Goal: Information Seeking & Learning: Check status

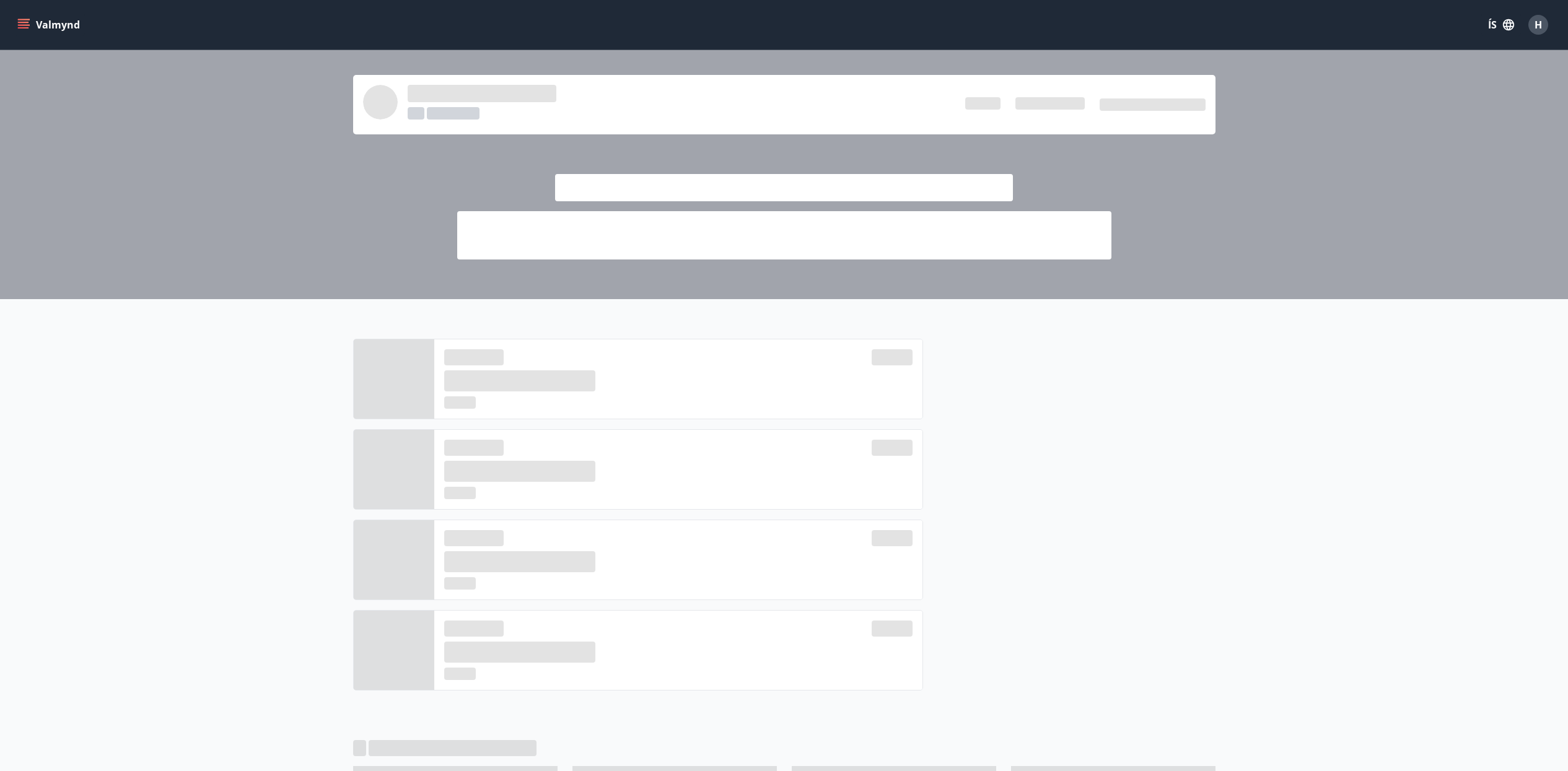
click at [1536, 25] on span "H" at bounding box center [1537, 25] width 7 height 14
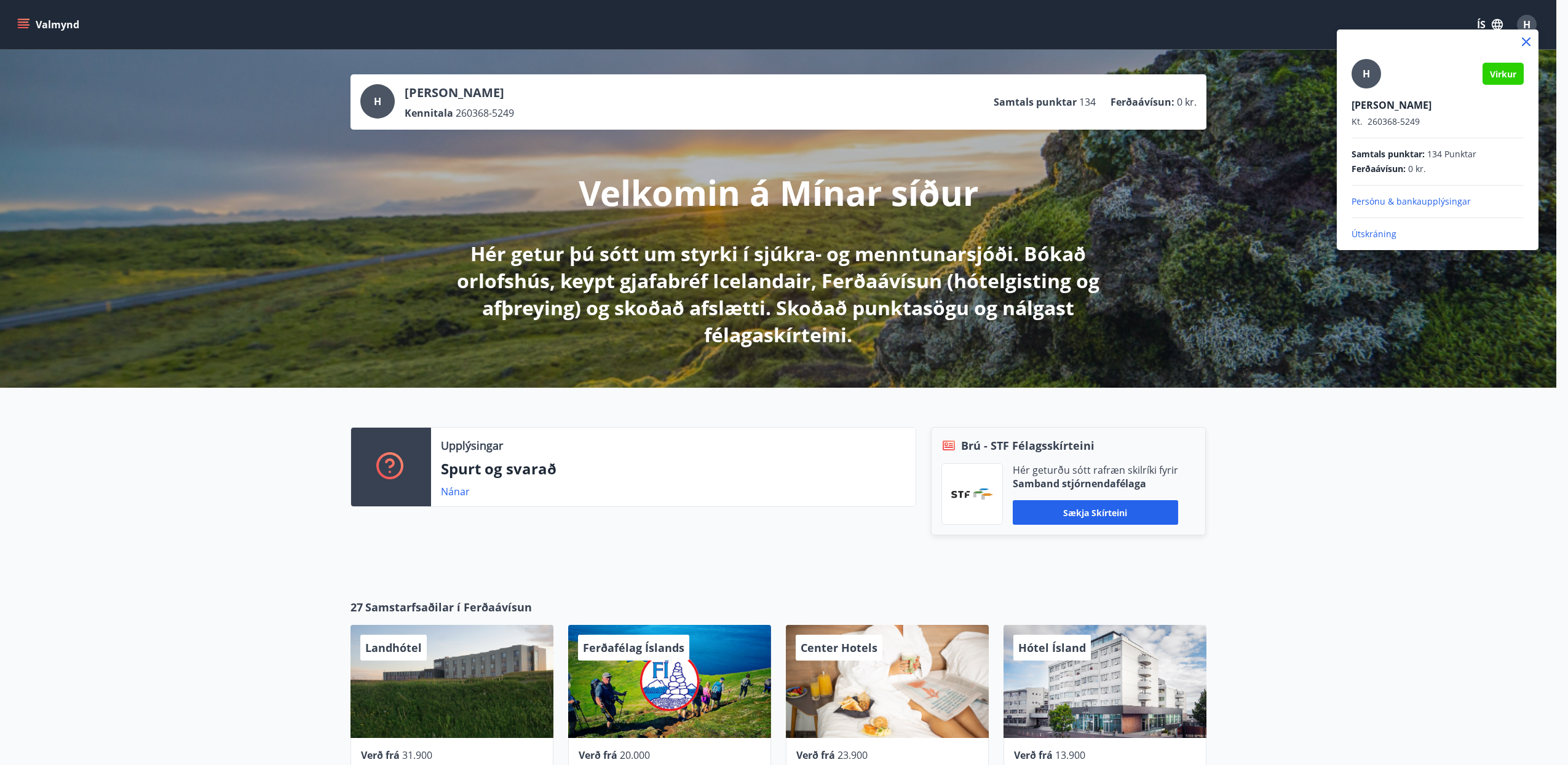
click at [42, 26] on div at bounding box center [784, 382] width 1568 height 765
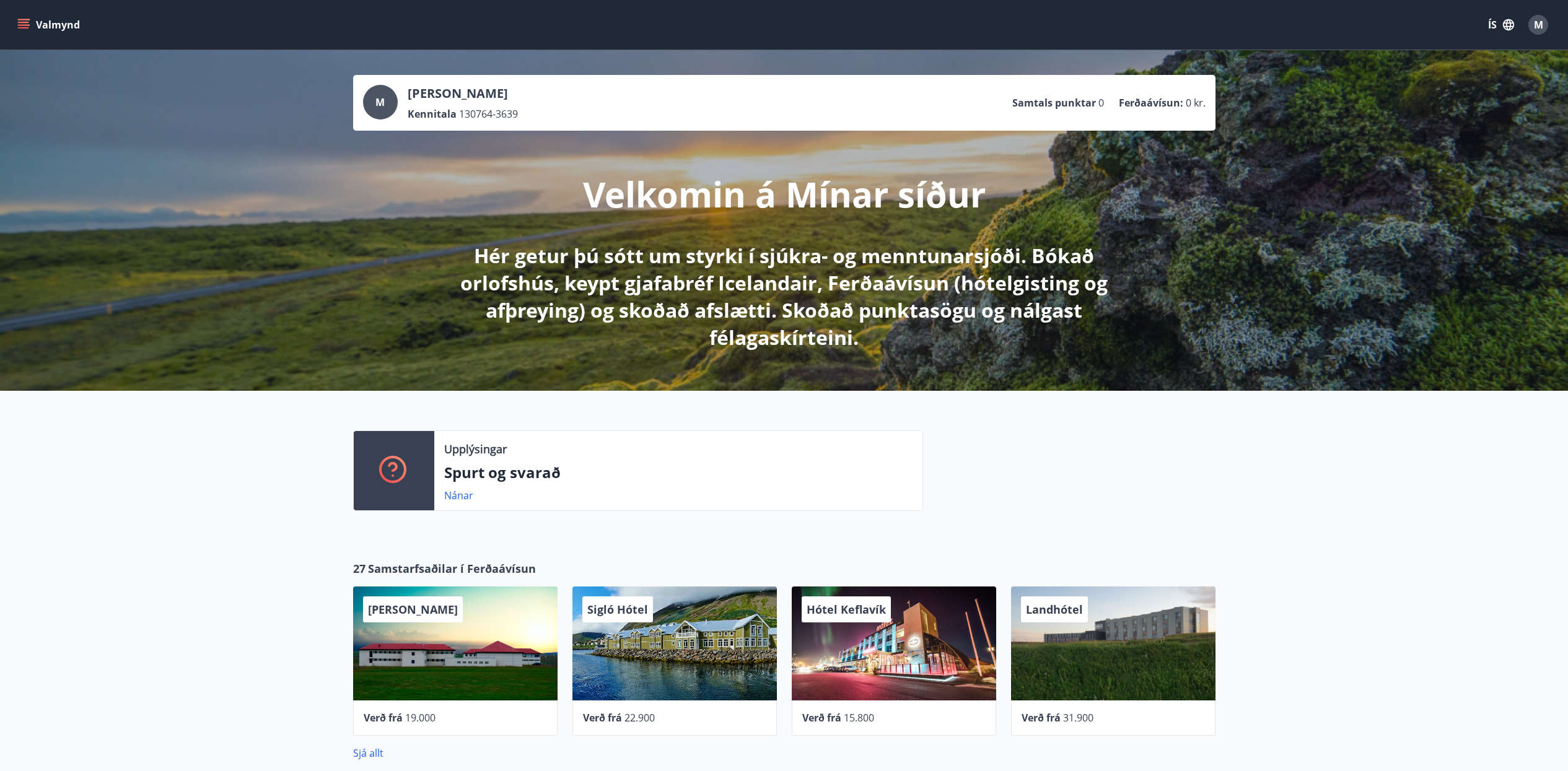
click at [25, 24] on icon "menu" at bounding box center [23, 25] width 12 height 12
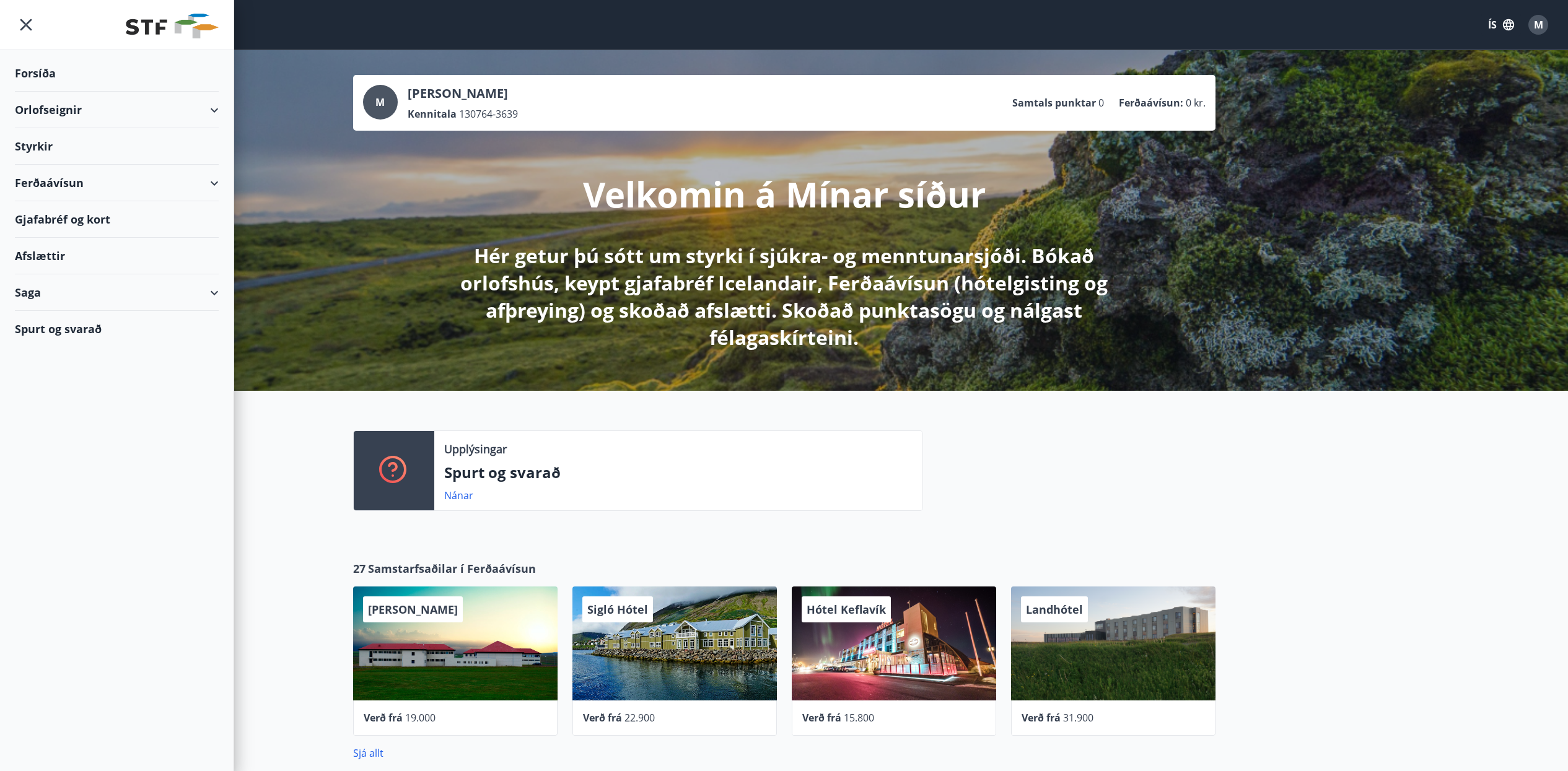
click at [96, 111] on div "Orlofseignir" at bounding box center [116, 109] width 204 height 37
click at [92, 140] on div "Framboð" at bounding box center [116, 141] width 184 height 26
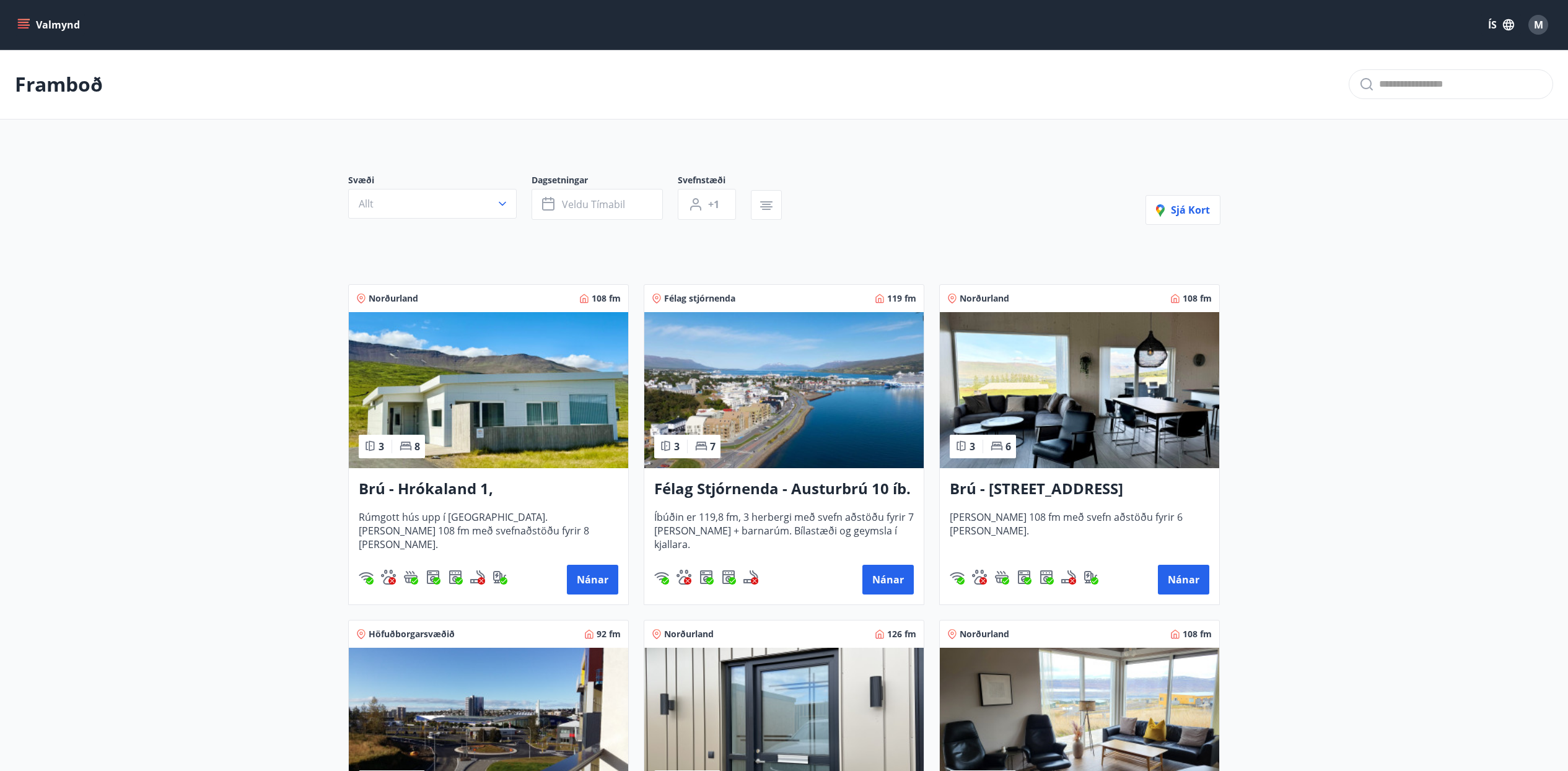
click at [21, 21] on icon "menu" at bounding box center [23, 25] width 12 height 12
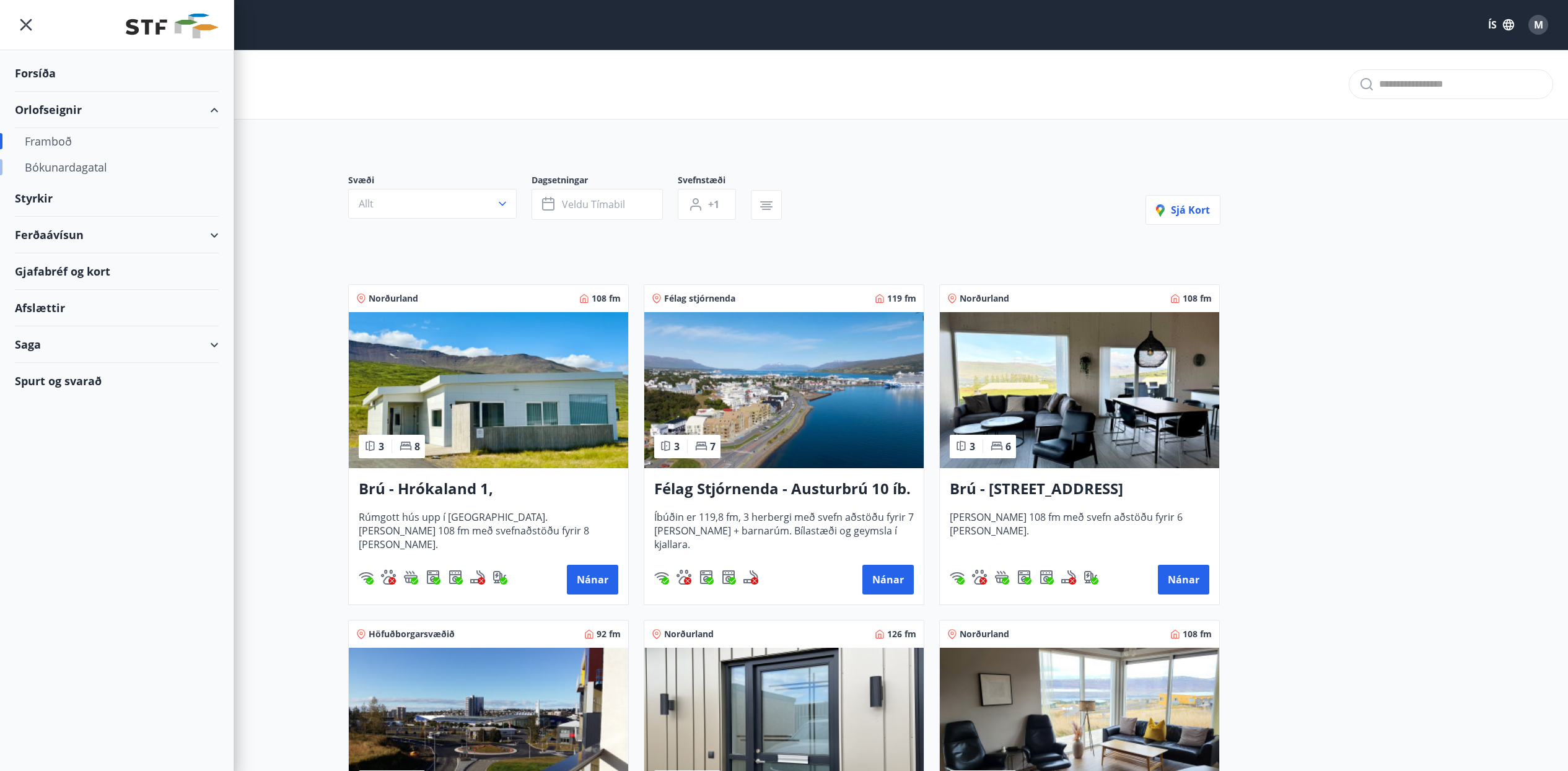
click at [75, 174] on div "Bókunardagatal" at bounding box center [116, 167] width 184 height 26
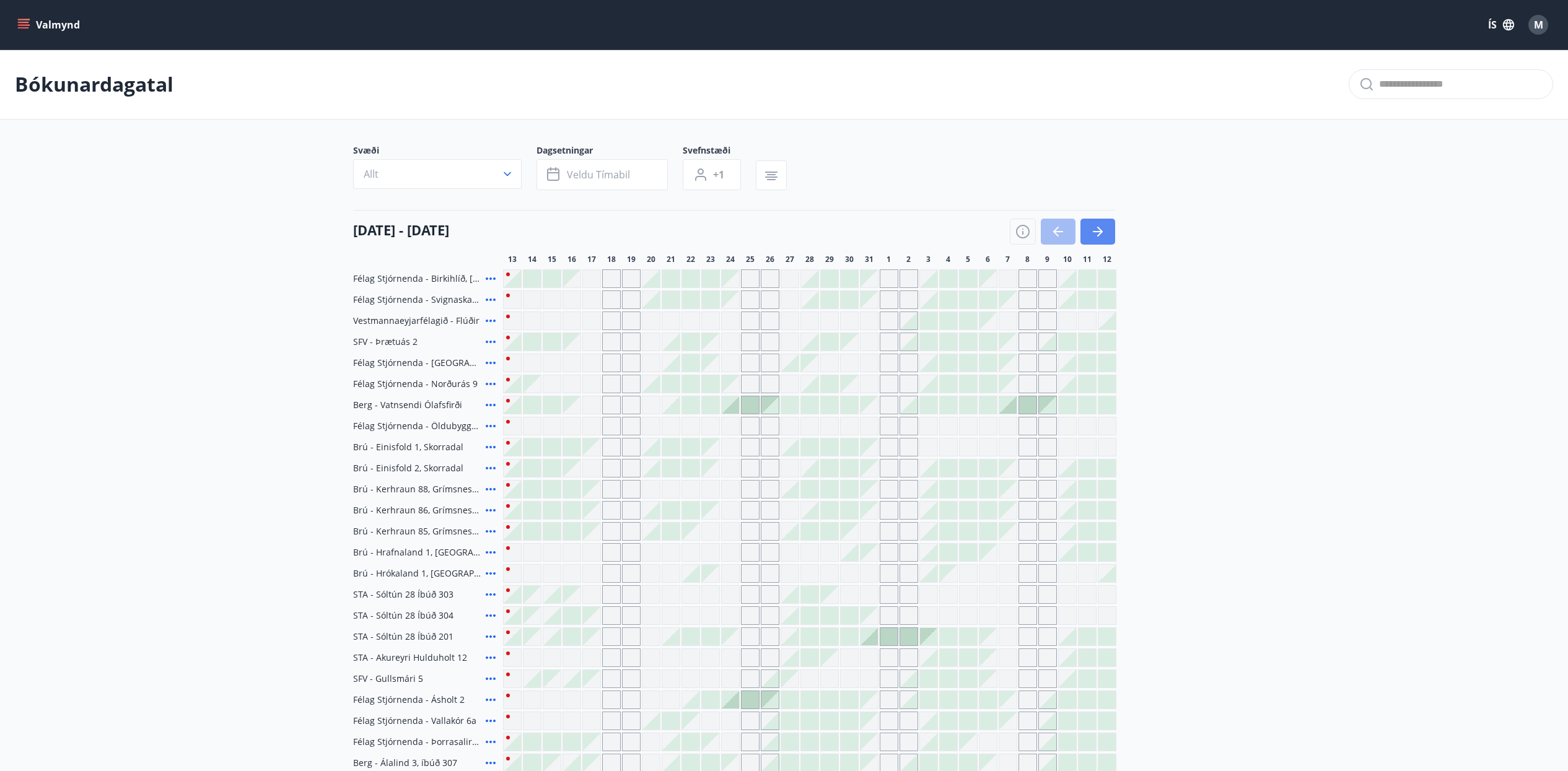
click at [1100, 237] on icon "button" at bounding box center [1097, 231] width 15 height 15
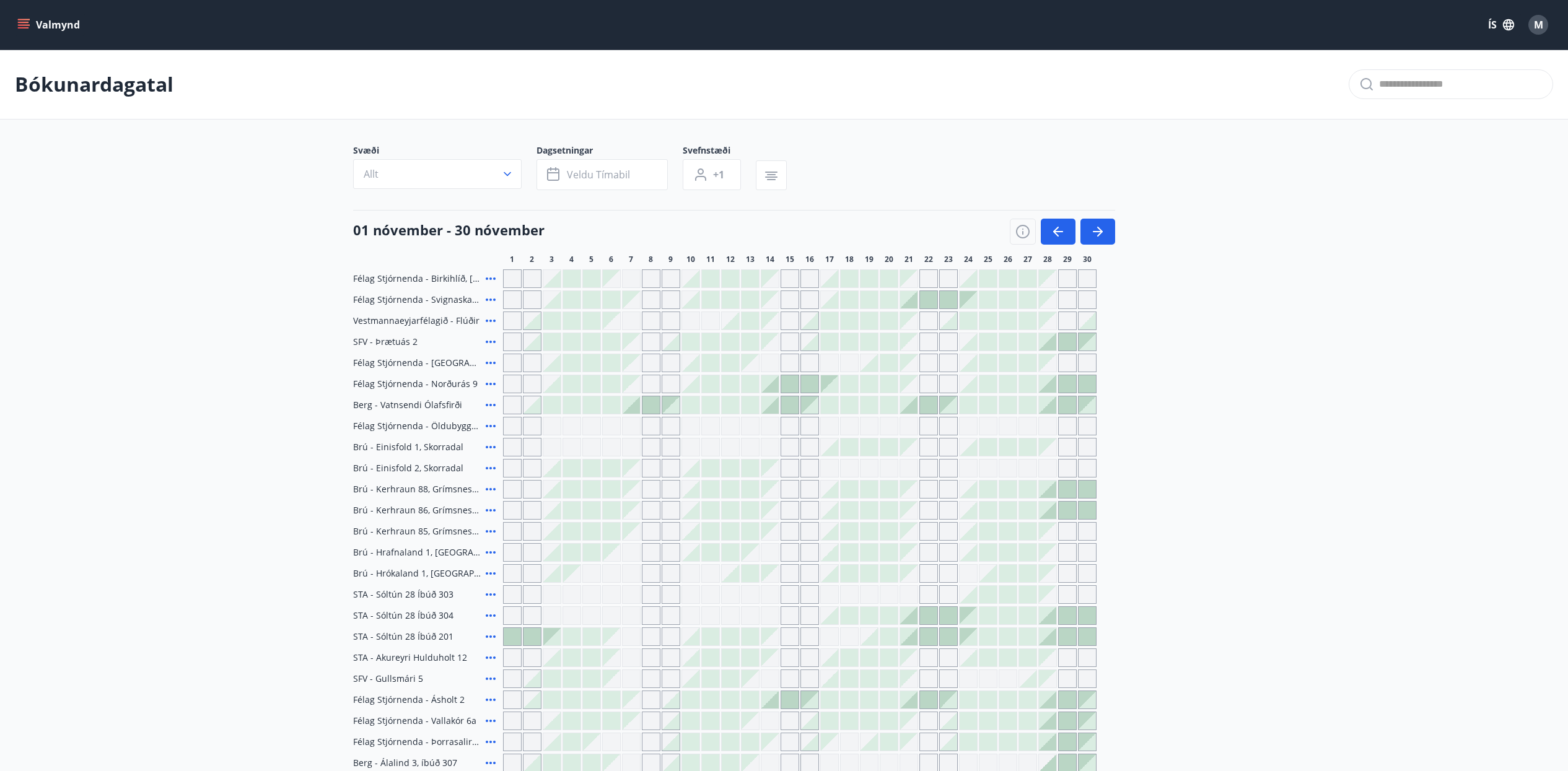
click at [697, 317] on div "Gráir dagar eru ekki bókanlegir" at bounding box center [691, 321] width 19 height 19
click at [738, 316] on div at bounding box center [729, 320] width 17 height 17
click at [878, 322] on div at bounding box center [799, 321] width 593 height 19
click at [826, 438] on div at bounding box center [829, 446] width 17 height 17
click at [841, 446] on div at bounding box center [849, 446] width 17 height 17
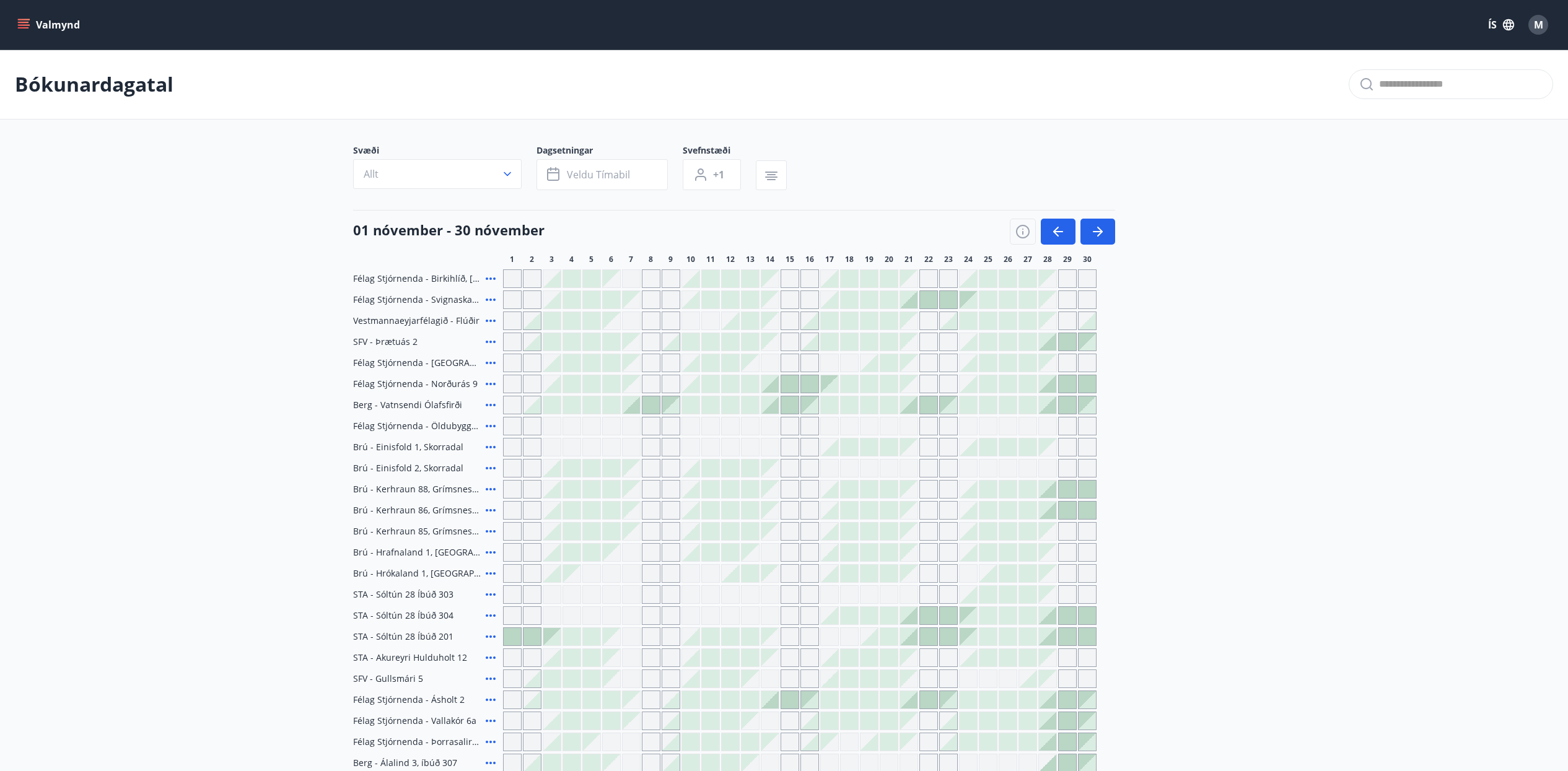
click at [752, 455] on div "Gráir dagar eru ekki bókanlegir" at bounding box center [750, 447] width 19 height 19
click at [739, 447] on div at bounding box center [799, 447] width 593 height 19
click at [726, 442] on div "Gráir dagar eru ekki bókanlegir" at bounding box center [730, 447] width 19 height 19
click at [864, 440] on div at bounding box center [868, 446] width 17 height 17
click at [854, 499] on div "Félag Stjórnenda - Birkihlíð, [GEOGRAPHIC_DATA] Félag Stjórnenda - Svignaskarð …" at bounding box center [784, 562] width 862 height 587
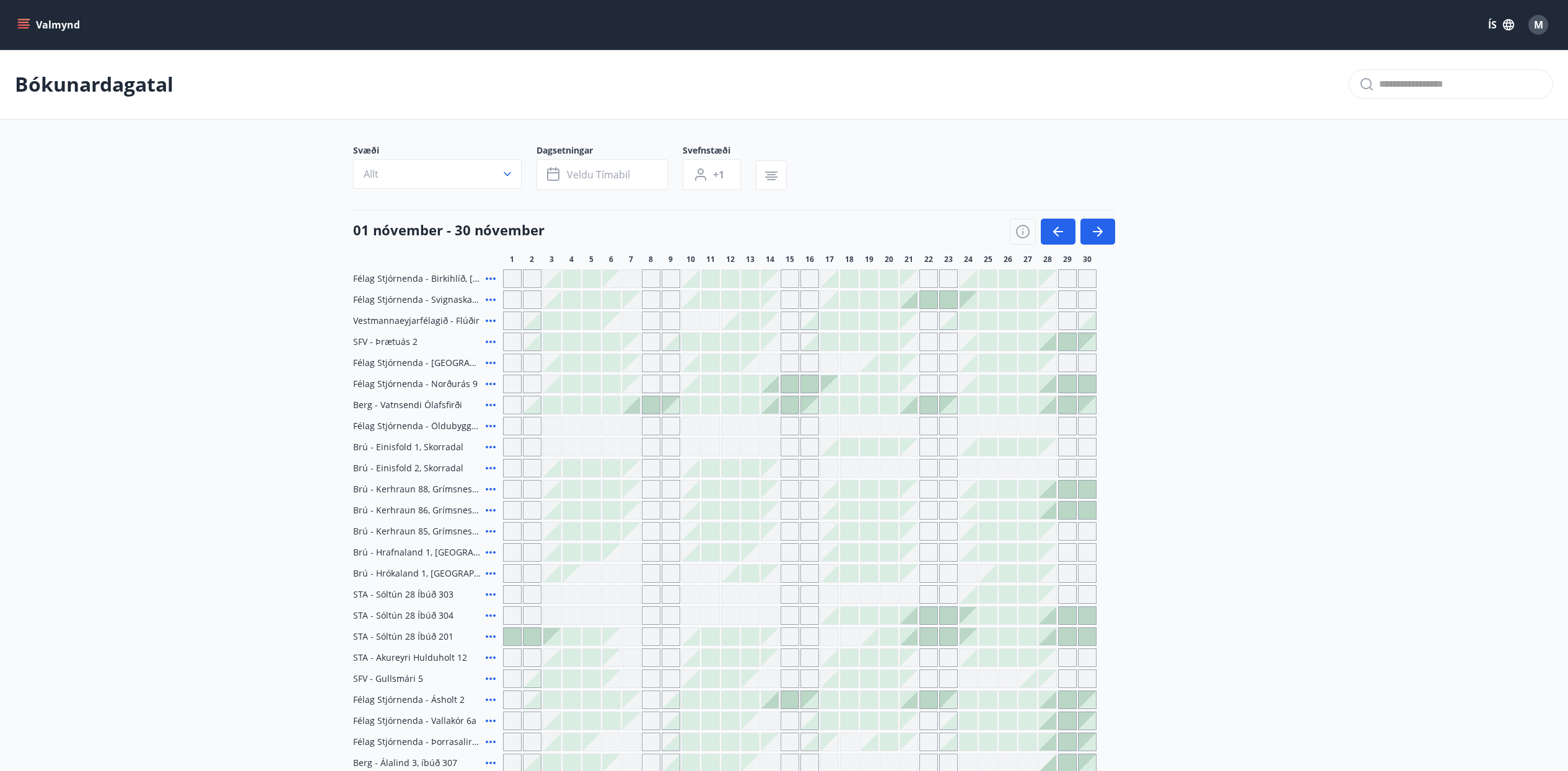
click at [1006, 511] on div at bounding box center [799, 510] width 593 height 19
click at [1049, 512] on div at bounding box center [1047, 510] width 17 height 17
click at [1070, 504] on div at bounding box center [1066, 510] width 17 height 17
click at [954, 451] on div "Félag Stjórnenda - Birkihlíð, [GEOGRAPHIC_DATA] Félag Stjórnenda - Svignaskarð …" at bounding box center [784, 562] width 862 height 587
click at [29, 29] on icon "menu" at bounding box center [23, 25] width 12 height 12
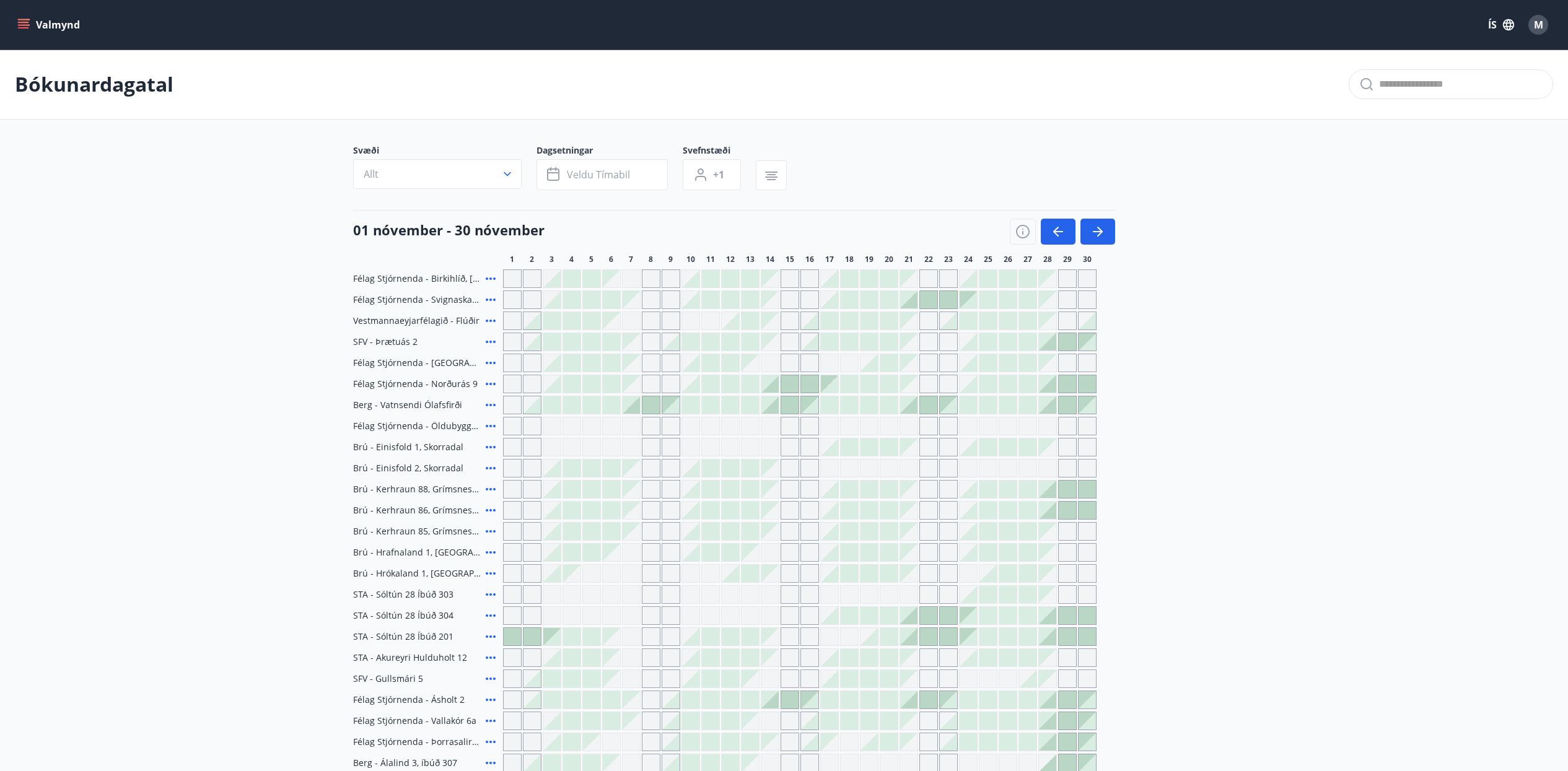
click at [29, 23] on icon "menu" at bounding box center [23, 25] width 12 height 12
click at [25, 23] on icon "menu" at bounding box center [23, 22] width 11 height 1
click at [817, 361] on div at bounding box center [799, 363] width 593 height 19
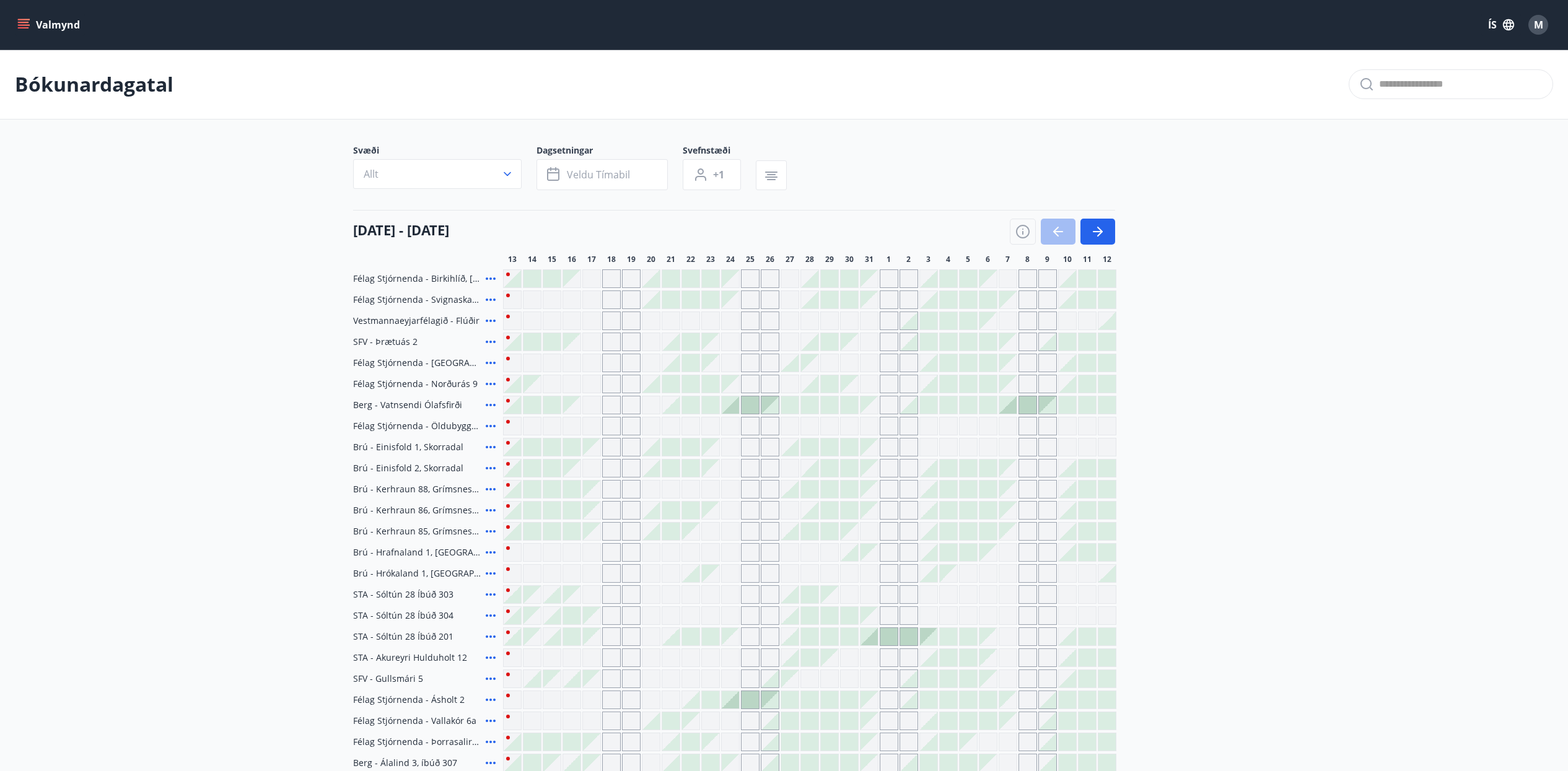
click at [27, 24] on icon "menu" at bounding box center [23, 25] width 12 height 12
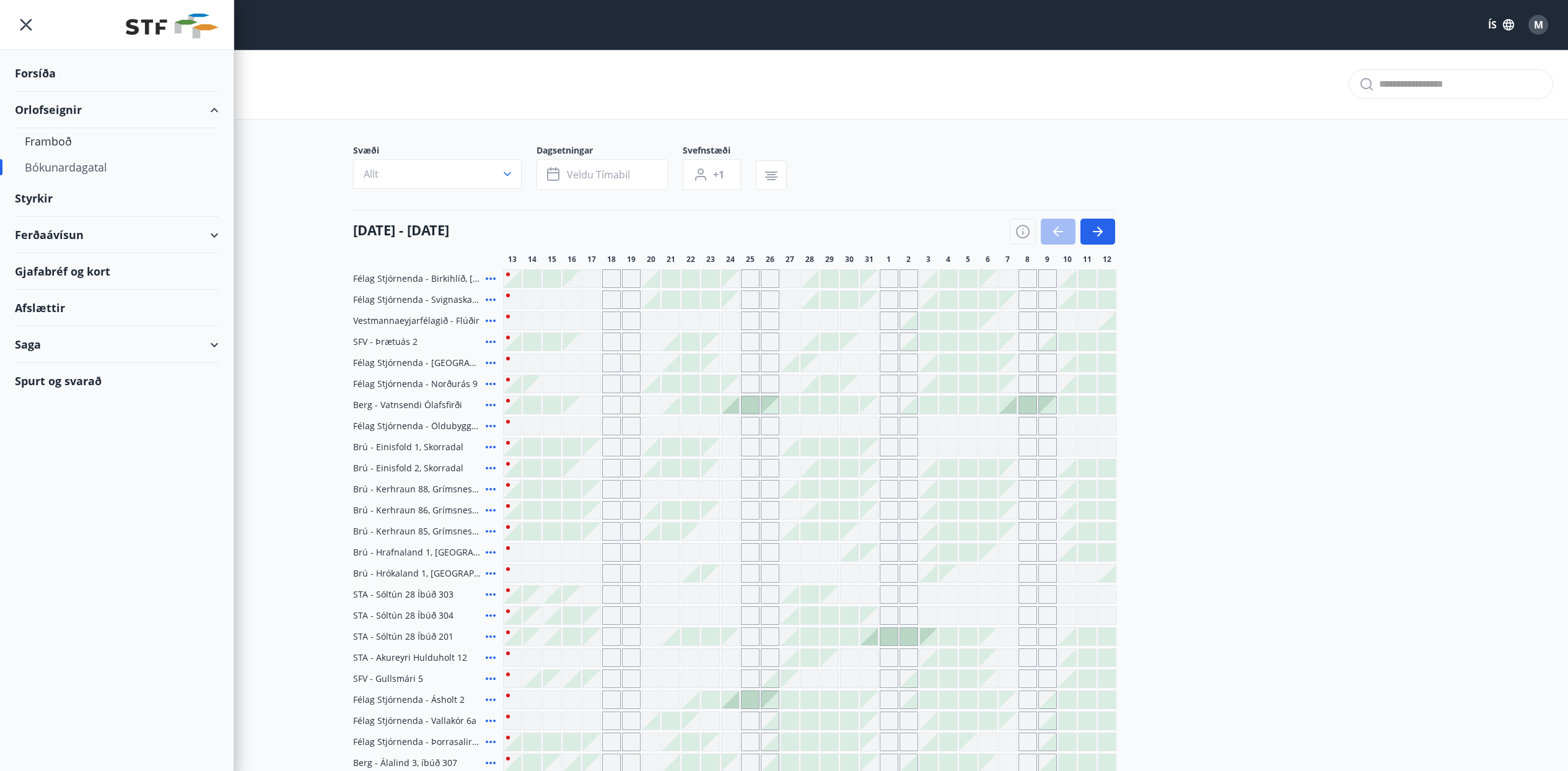
click at [96, 270] on div "Gjafabréf og kort" at bounding box center [116, 271] width 204 height 37
click at [26, 24] on icon "menu" at bounding box center [27, 25] width 12 height 12
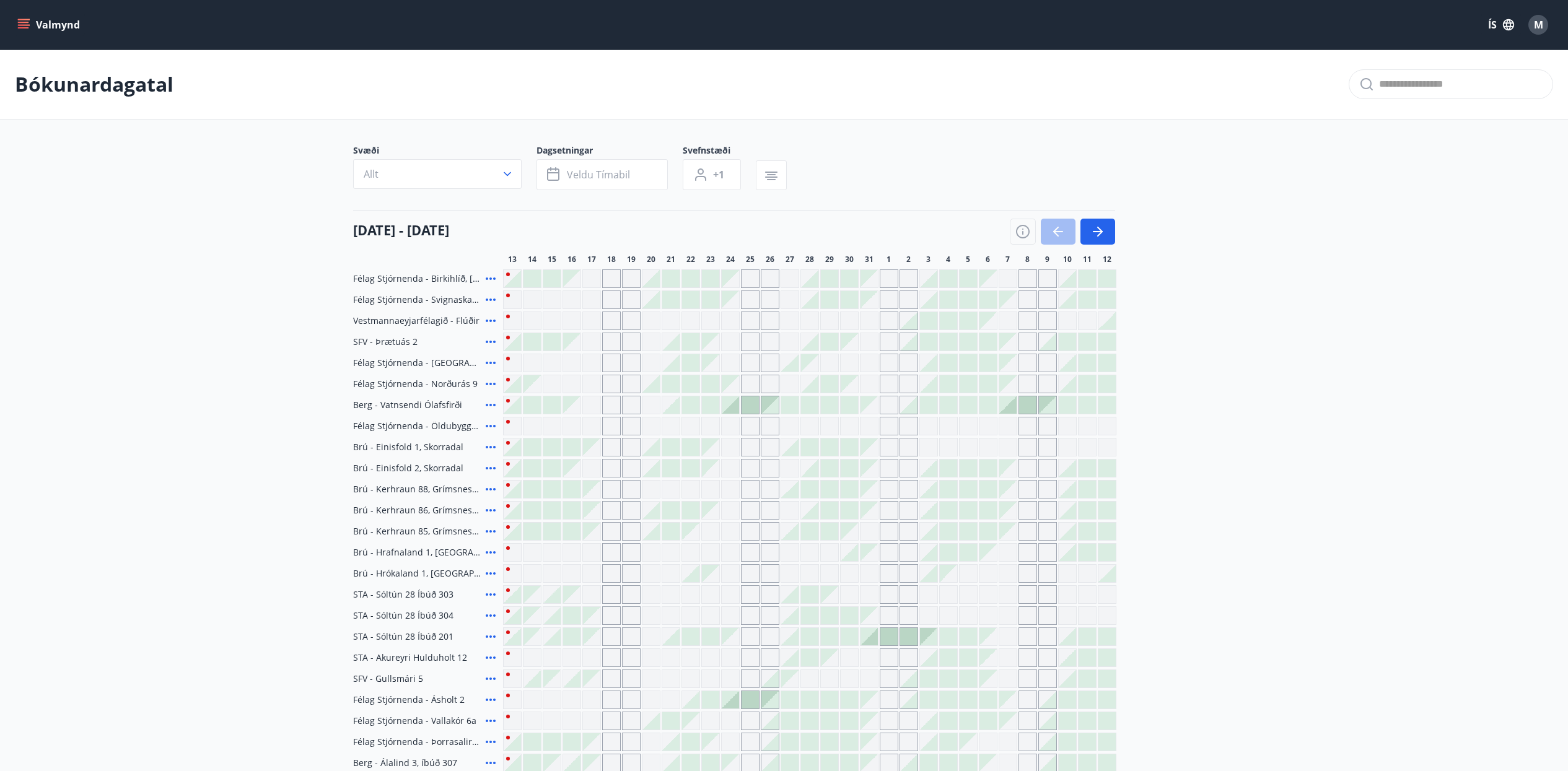
click at [19, 20] on icon "menu" at bounding box center [25, 19] width 14 height 1
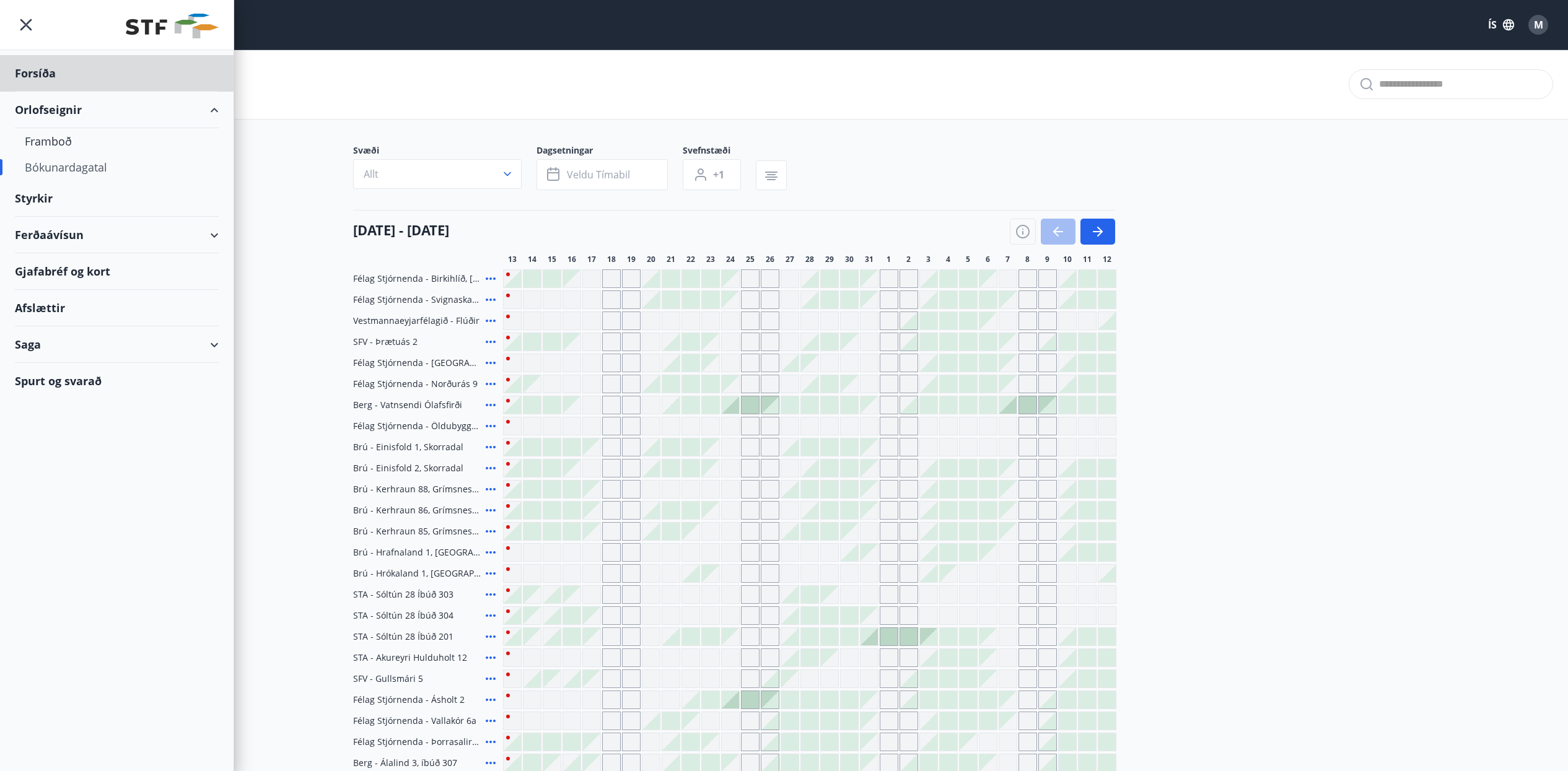
click at [42, 196] on div "Styrkir" at bounding box center [116, 198] width 204 height 37
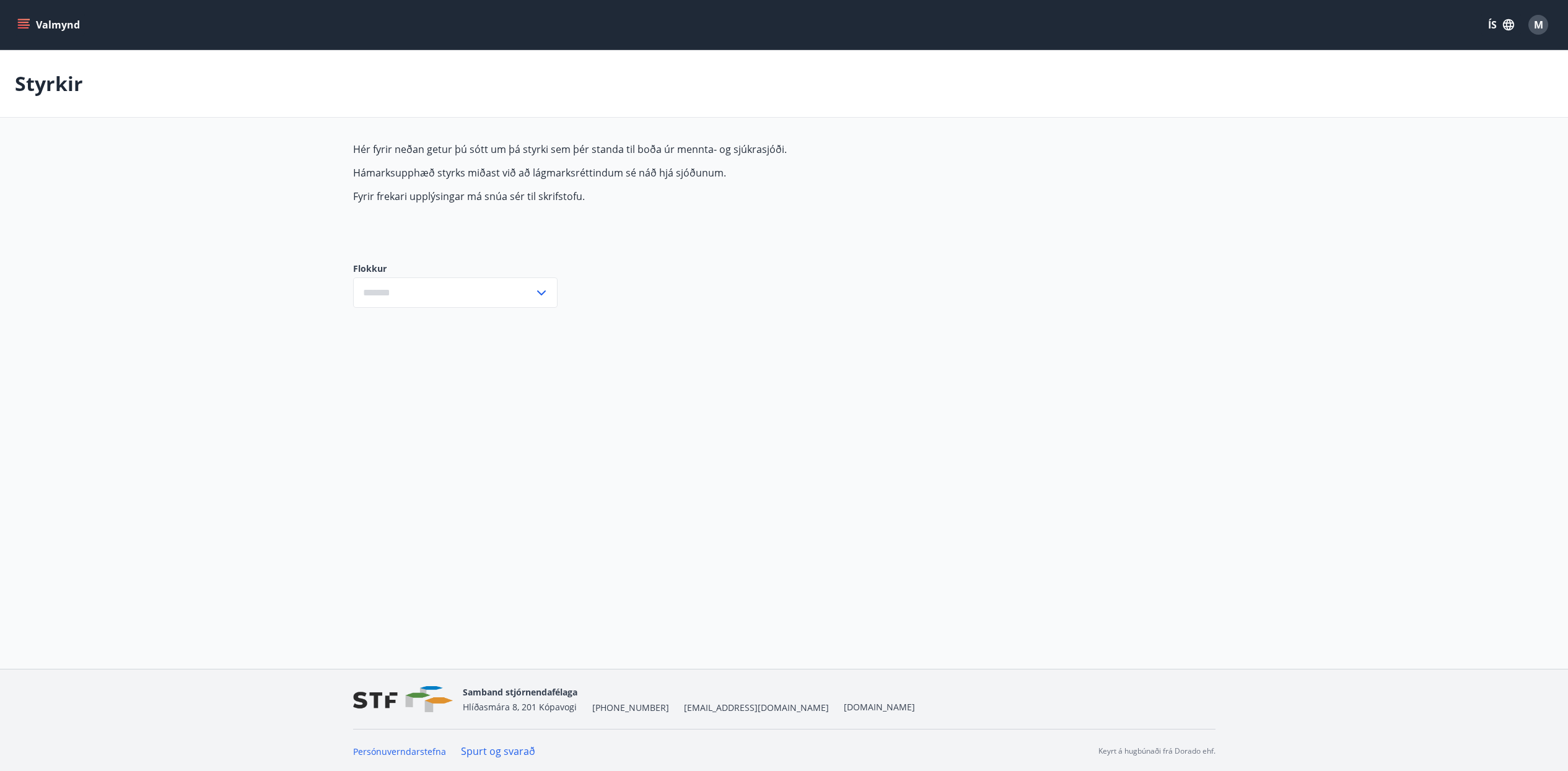
click at [504, 296] on input "text" at bounding box center [443, 292] width 181 height 31
click at [478, 343] on div "Valmynd ÍS M Styrkir Hér fyrir neðan getur þú sótt um þá styrki sem þér standa …" at bounding box center [784, 334] width 1568 height 669
click at [614, 193] on p "Fyrir frekari upplýsingar má snúa sér til skrifstofu." at bounding box center [645, 197] width 585 height 14
drag, startPoint x: 583, startPoint y: 192, endPoint x: 394, endPoint y: 170, distance: 190.3
click at [399, 172] on span "Hér fyrir neðan getur þú sótt um þá styrki sem þér standa til boða úr mennta- o…" at bounding box center [645, 172] width 585 height 61
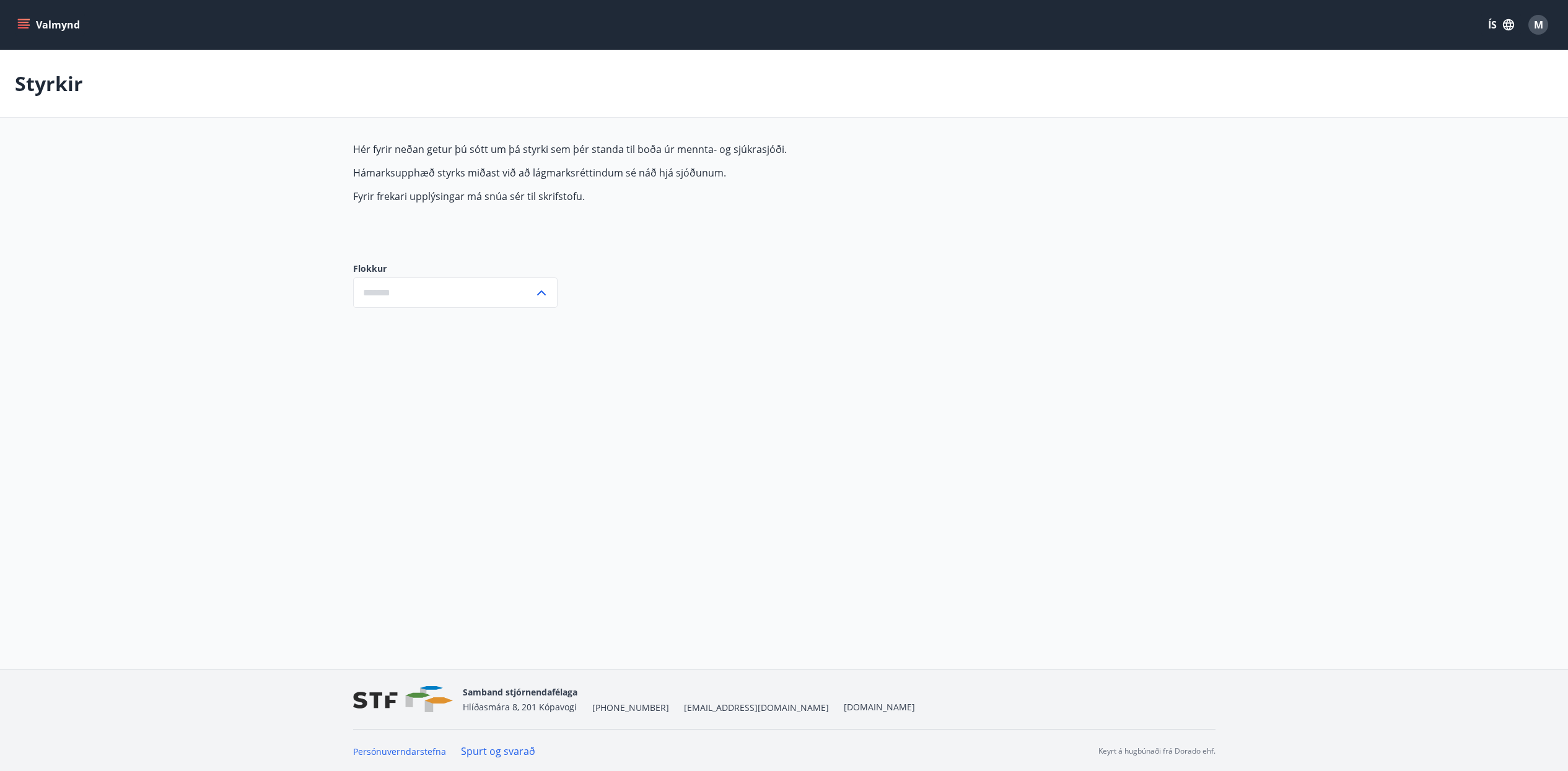
click at [380, 147] on p "Hér fyrir neðan getur þú sótt um þá styrki sem þér standa til boða úr mennta- o…" at bounding box center [645, 149] width 585 height 14
drag, startPoint x: 354, startPoint y: 147, endPoint x: 706, endPoint y: 226, distance: 360.8
click at [706, 226] on div "Hér fyrir neðan getur þú sótt um þá styrki sem þér standa til boða úr mennta- o…" at bounding box center [645, 192] width 585 height 100
click at [584, 200] on p "Fyrir frekari upplýsingar má snúa sér til skrifstofu." at bounding box center [645, 197] width 585 height 14
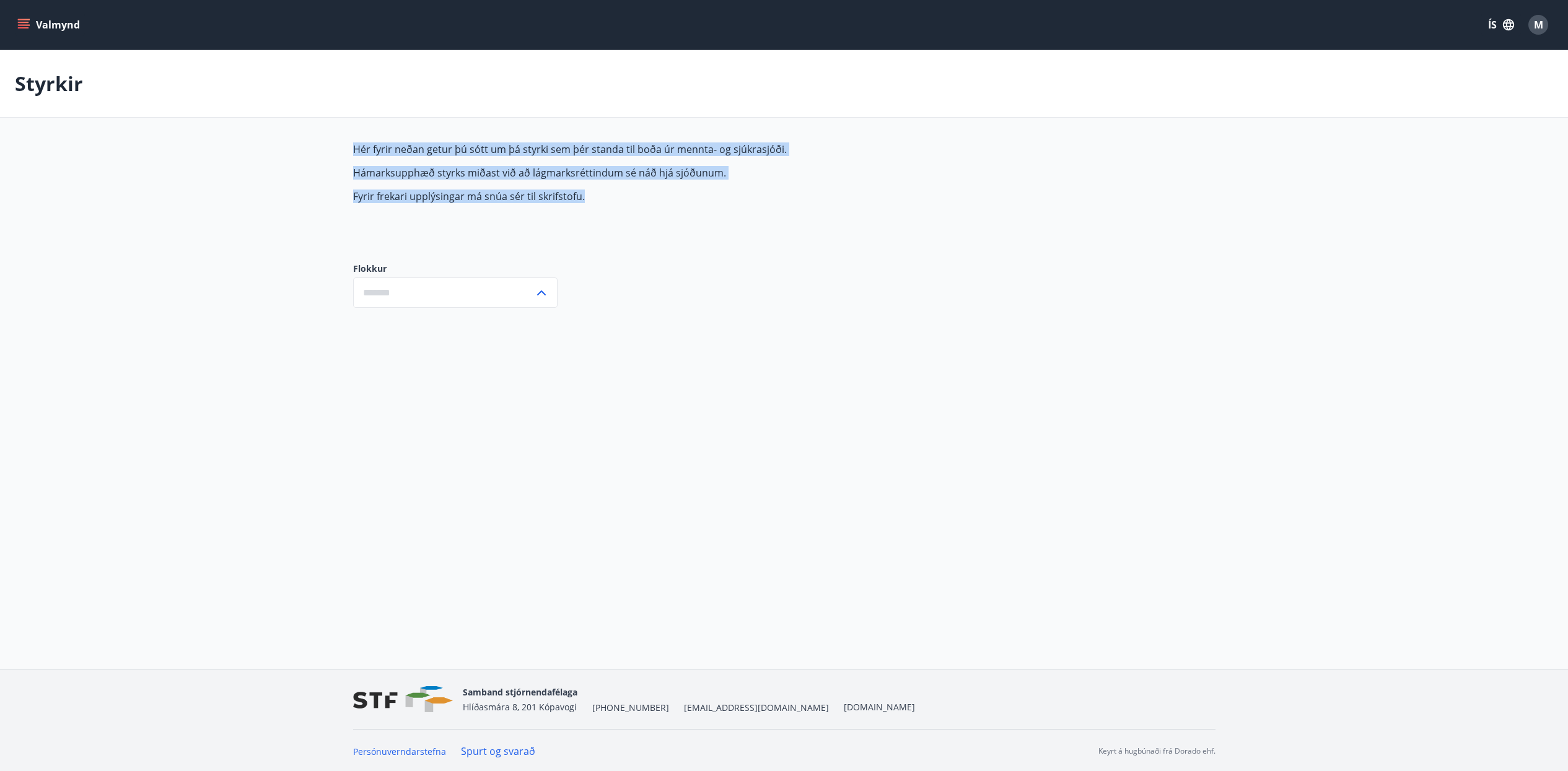
drag, startPoint x: 584, startPoint y: 199, endPoint x: 329, endPoint y: 141, distance: 261.5
click at [329, 142] on main "Styrkir Hér fyrir neðan getur þú sótt um þá styrki sem þér standa til boða úr m…" at bounding box center [784, 188] width 1568 height 277
click at [353, 153] on p "Hér fyrir neðan getur þú sótt um þá styrki sem þér standa til boða úr mennta- o…" at bounding box center [645, 149] width 585 height 14
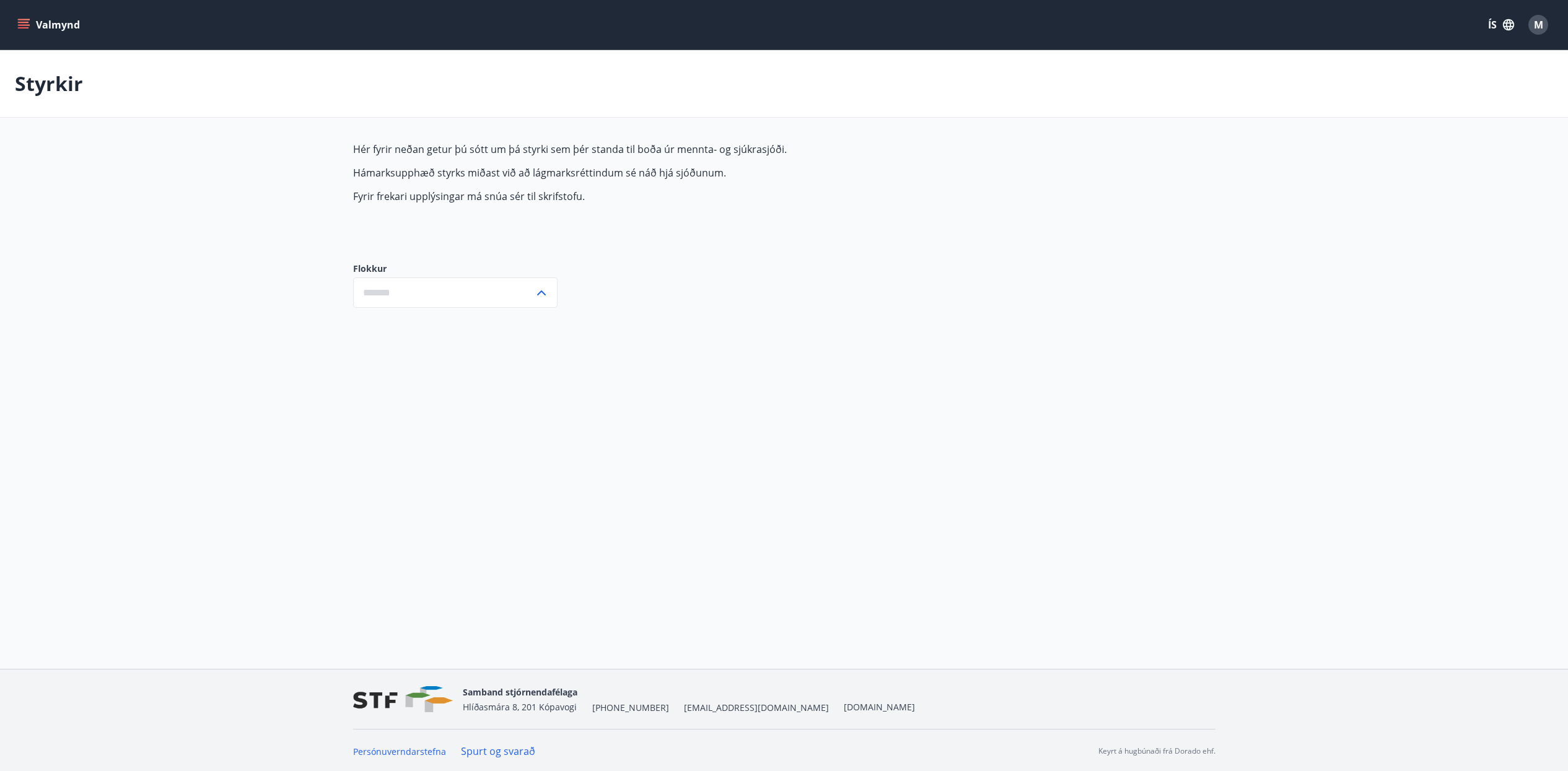
click at [714, 173] on p "Hámarksupphæð styrks miðast við að lágmarksréttindum sé náð hjá sjóðunum." at bounding box center [645, 173] width 585 height 14
click at [81, 183] on main "Styrkir Hér fyrir neðan getur þú sótt um þá styrki sem þér standa til boða úr m…" at bounding box center [784, 188] width 1568 height 277
click at [26, 25] on icon "menu" at bounding box center [25, 24] width 14 height 1
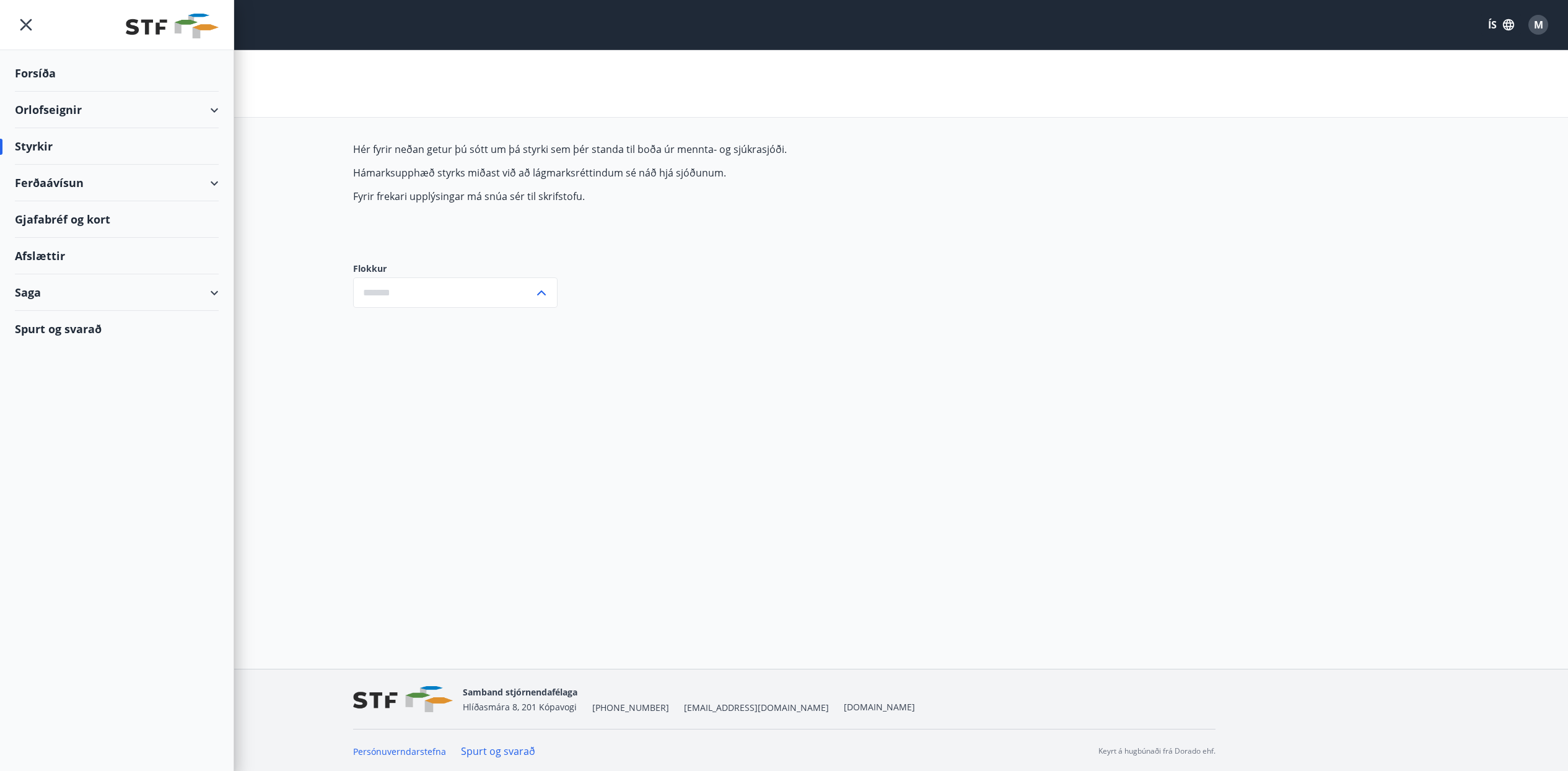
click at [55, 292] on div "Saga" at bounding box center [116, 292] width 204 height 37
click at [76, 478] on div "Skilagreinar" at bounding box center [116, 480] width 184 height 26
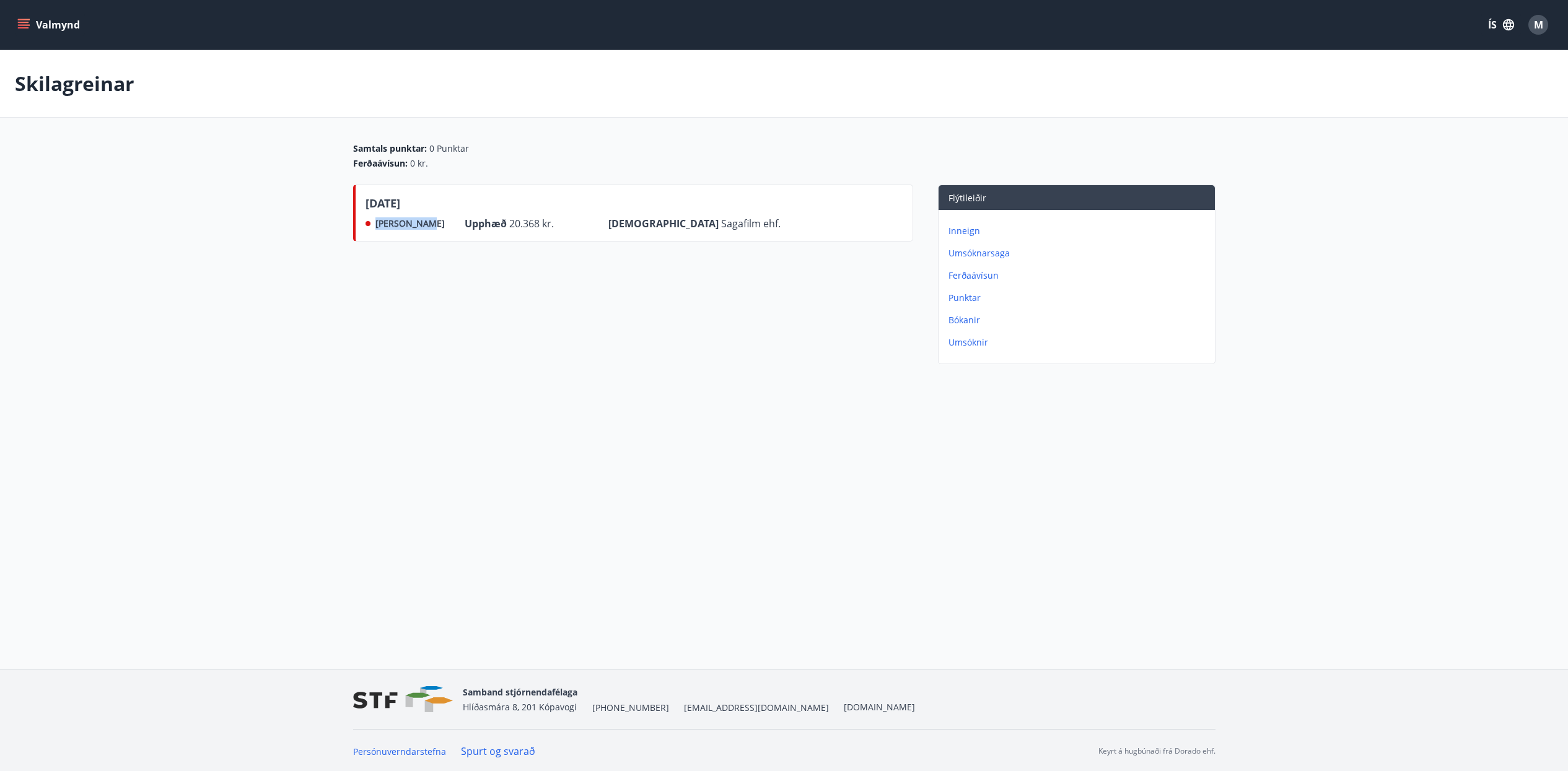
drag, startPoint x: 420, startPoint y: 222, endPoint x: 364, endPoint y: 224, distance: 56.0
click at [360, 222] on div "september 2025 Ekki greitt Upphæð 20.368 kr. Frá Sagafilm ehf." at bounding box center [633, 213] width 560 height 57
click at [386, 274] on div "september 2025 Ekki greitt Upphæð 20.368 kr. Frá Sagafilm ehf." at bounding box center [633, 277] width 560 height 185
click at [451, 269] on div "september 2025 Ekki greitt Upphæð 20.368 kr. Frá Sagafilm ehf." at bounding box center [633, 277] width 560 height 185
click at [19, 25] on icon "menu" at bounding box center [25, 24] width 14 height 1
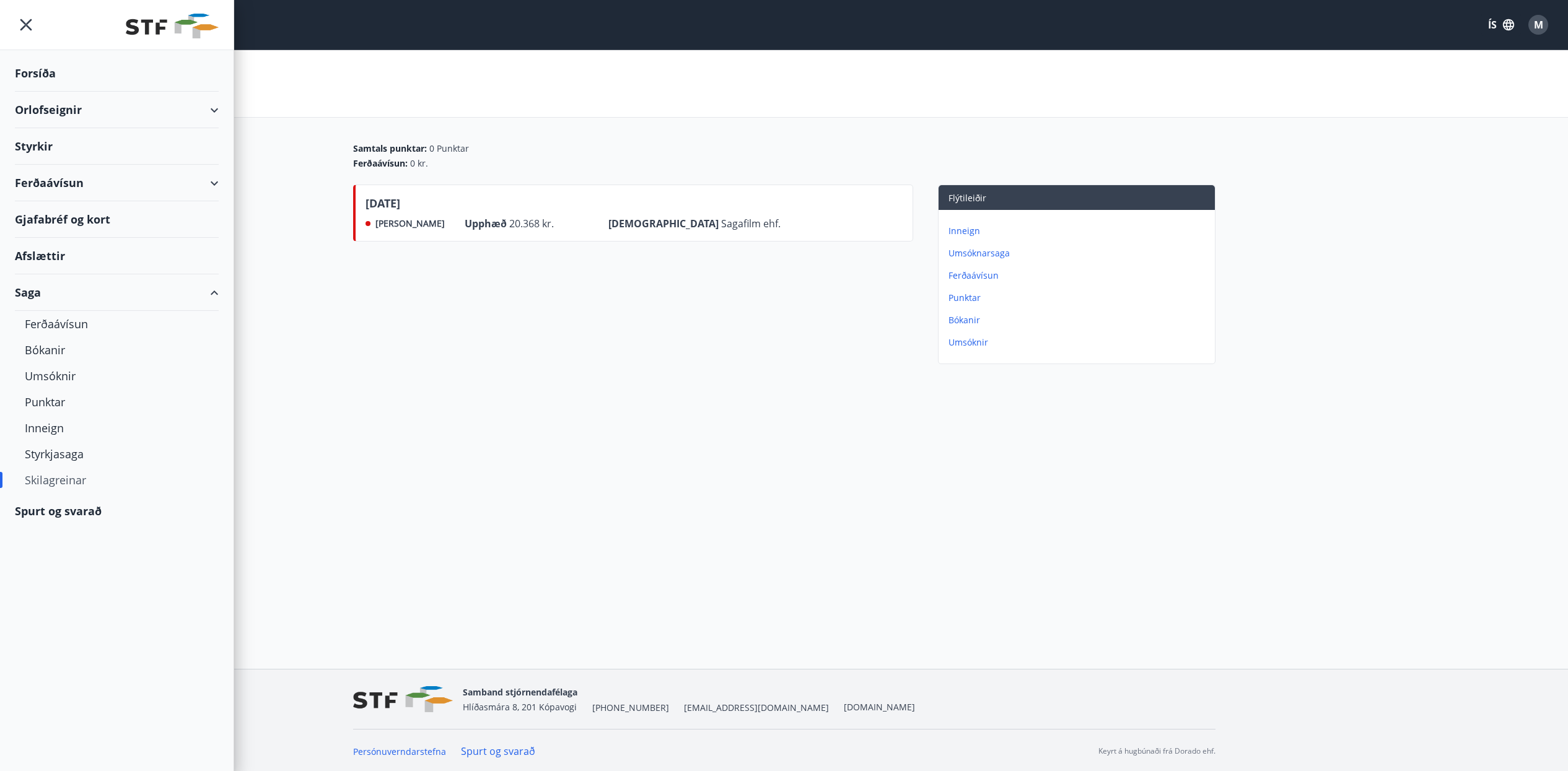
click at [102, 188] on div "Ferðaávísun" at bounding box center [116, 183] width 204 height 37
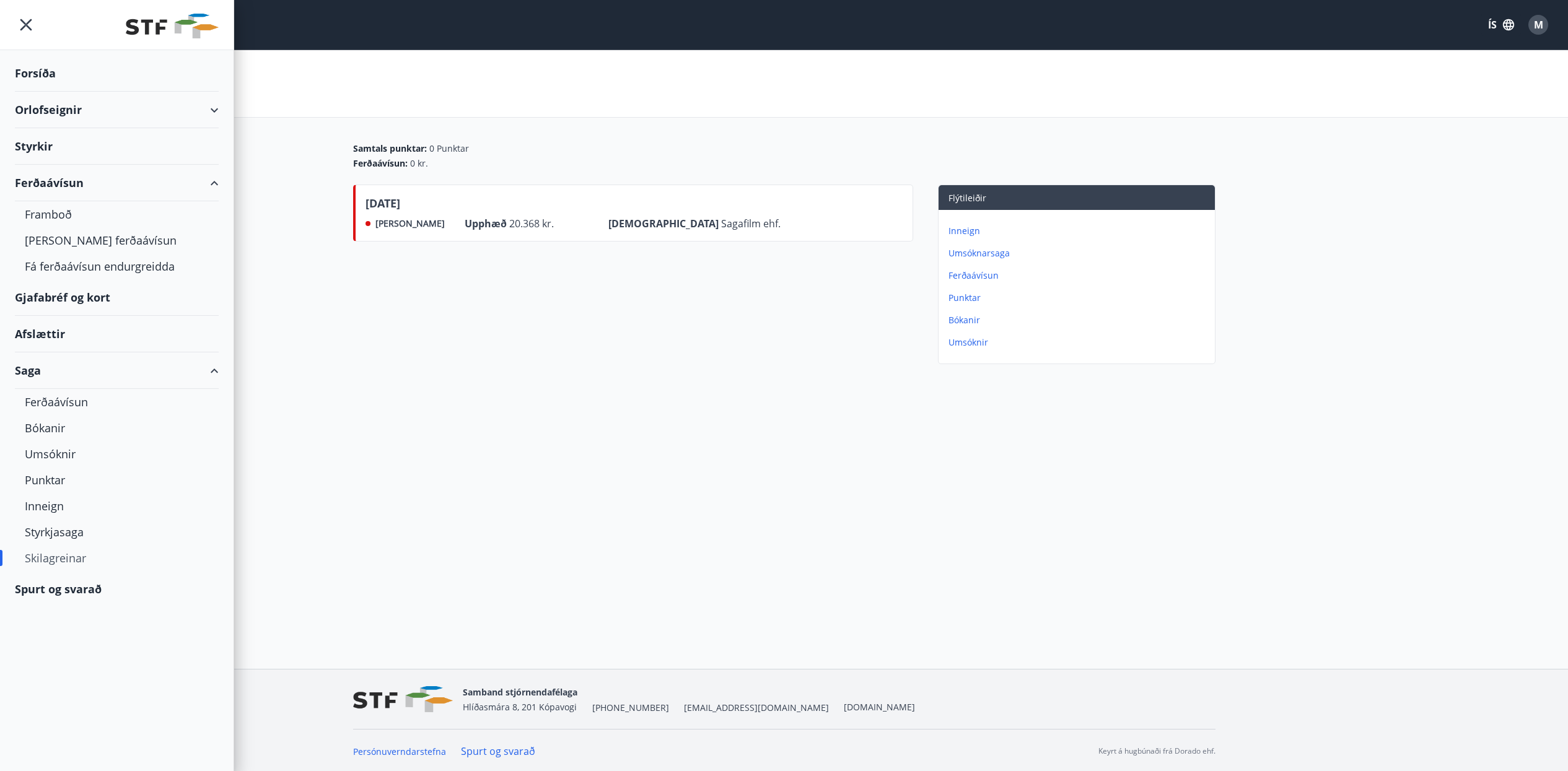
click at [68, 186] on div "Ferðaávísun" at bounding box center [116, 183] width 204 height 37
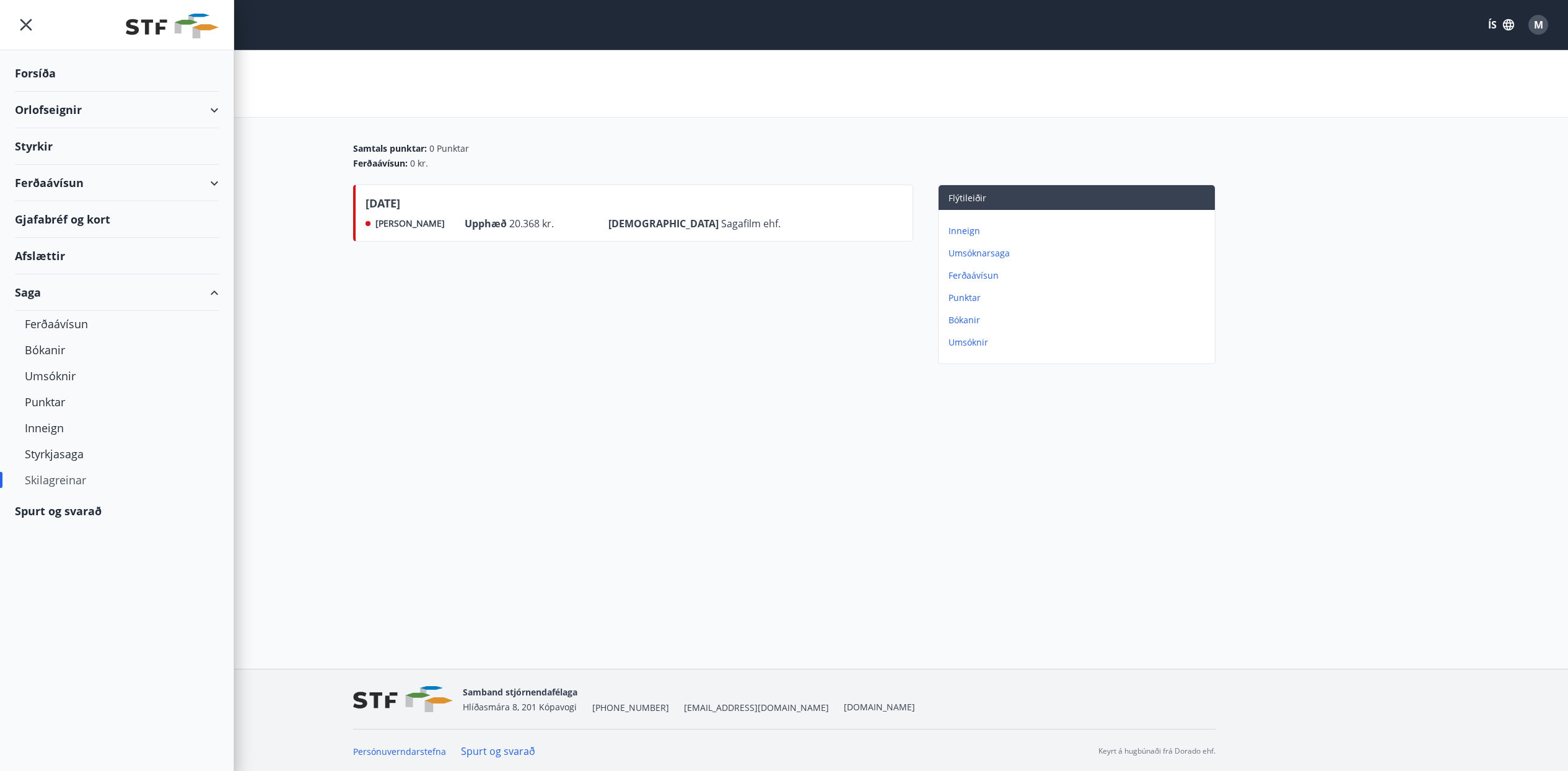
click at [58, 186] on div "Ferðaávísun" at bounding box center [116, 183] width 204 height 37
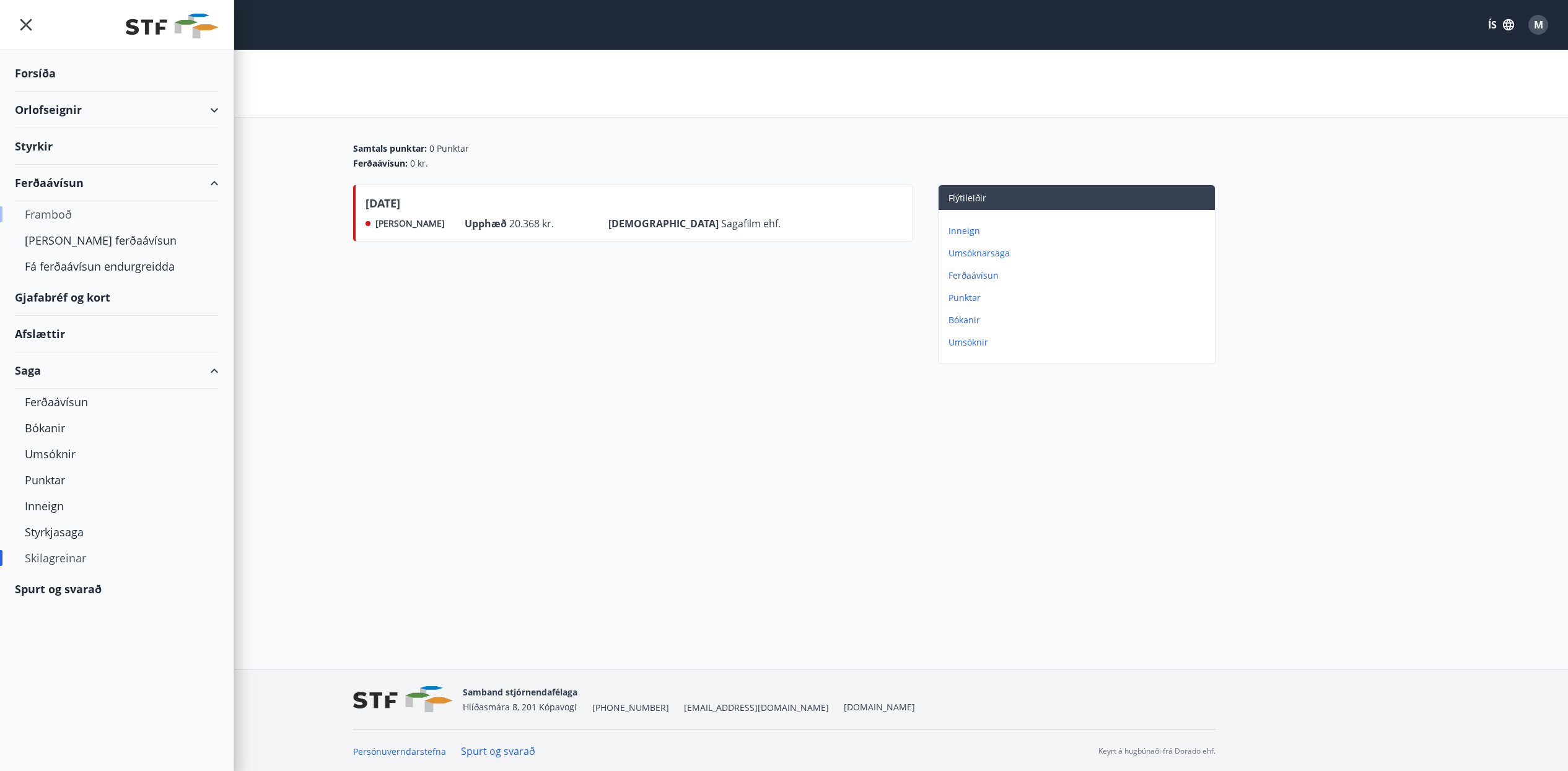
click at [57, 222] on div "Framboð" at bounding box center [116, 215] width 184 height 26
